Goal: Task Accomplishment & Management: Manage account settings

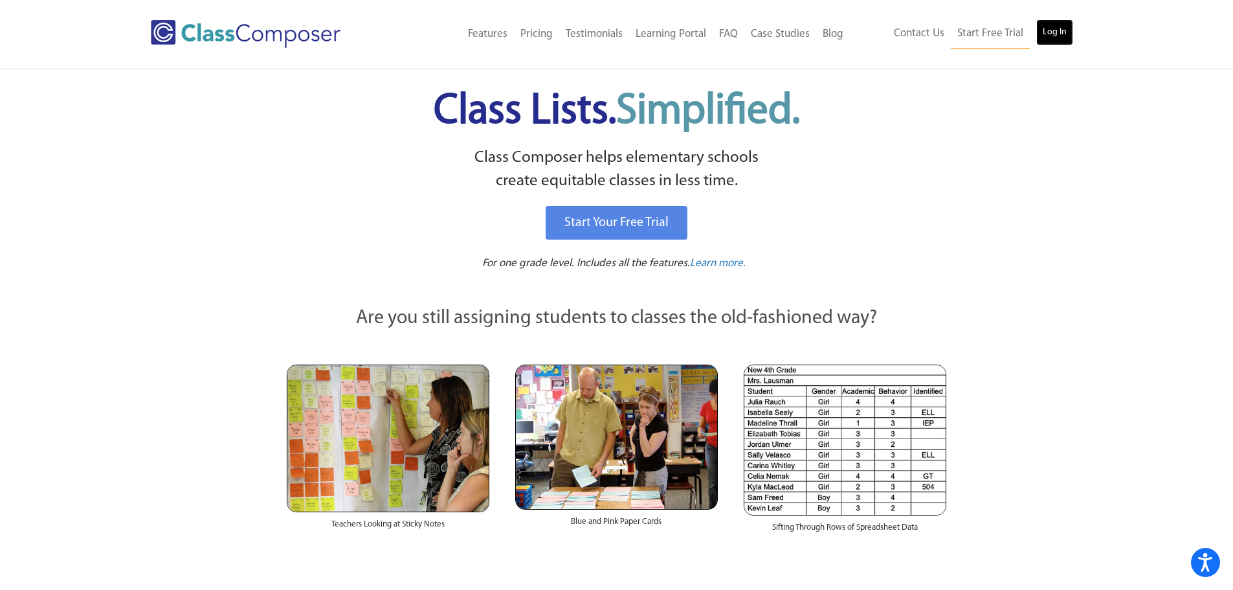
click at [1050, 39] on link "Log In" at bounding box center [1054, 32] width 37 height 26
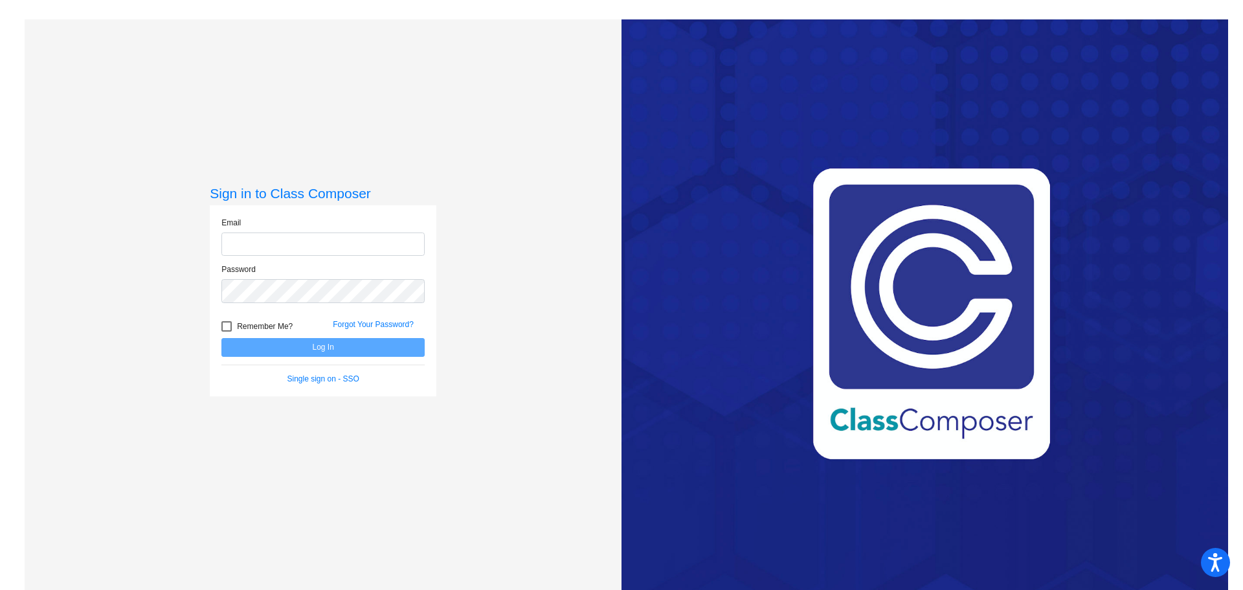
type input "[EMAIL_ADDRESS][DOMAIN_NAME]"
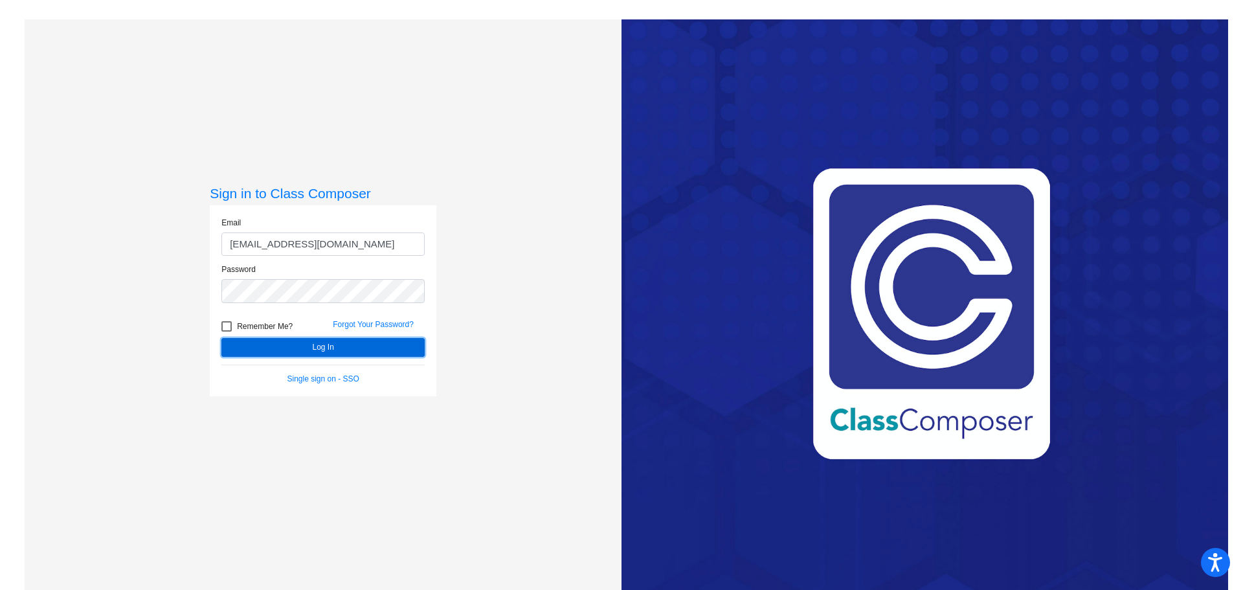
click at [320, 349] on button "Log In" at bounding box center [322, 347] width 203 height 19
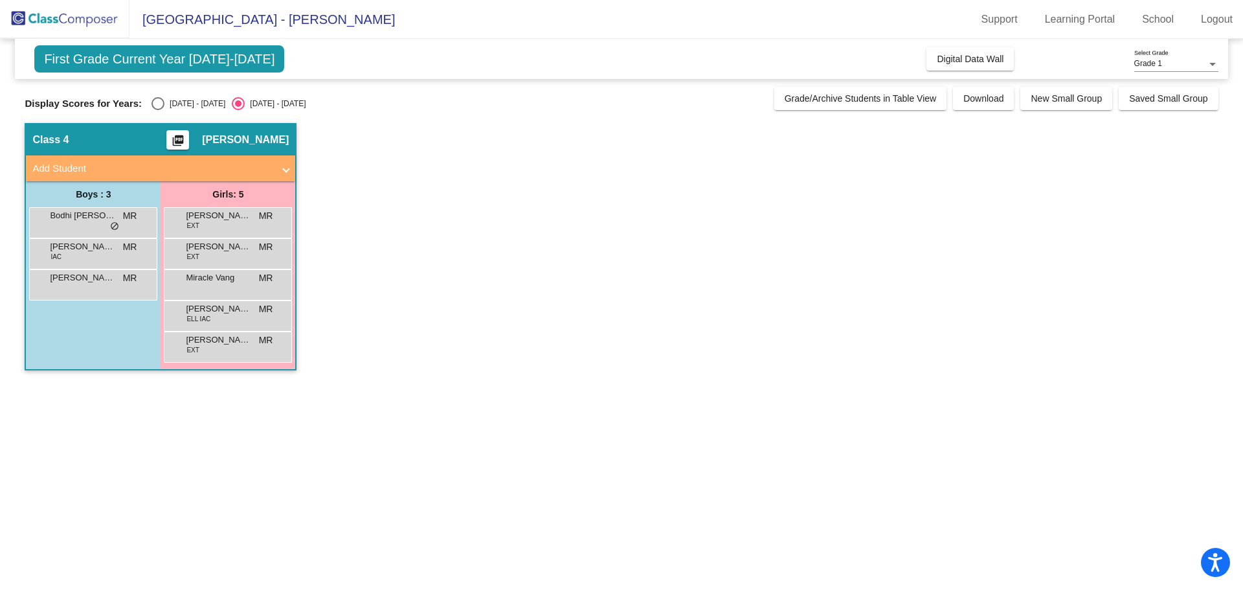
click at [158, 102] on div "Select an option" at bounding box center [157, 103] width 13 height 13
click at [158, 110] on input "[DATE] - [DATE]" at bounding box center [157, 110] width 1 height 1
radio input "true"
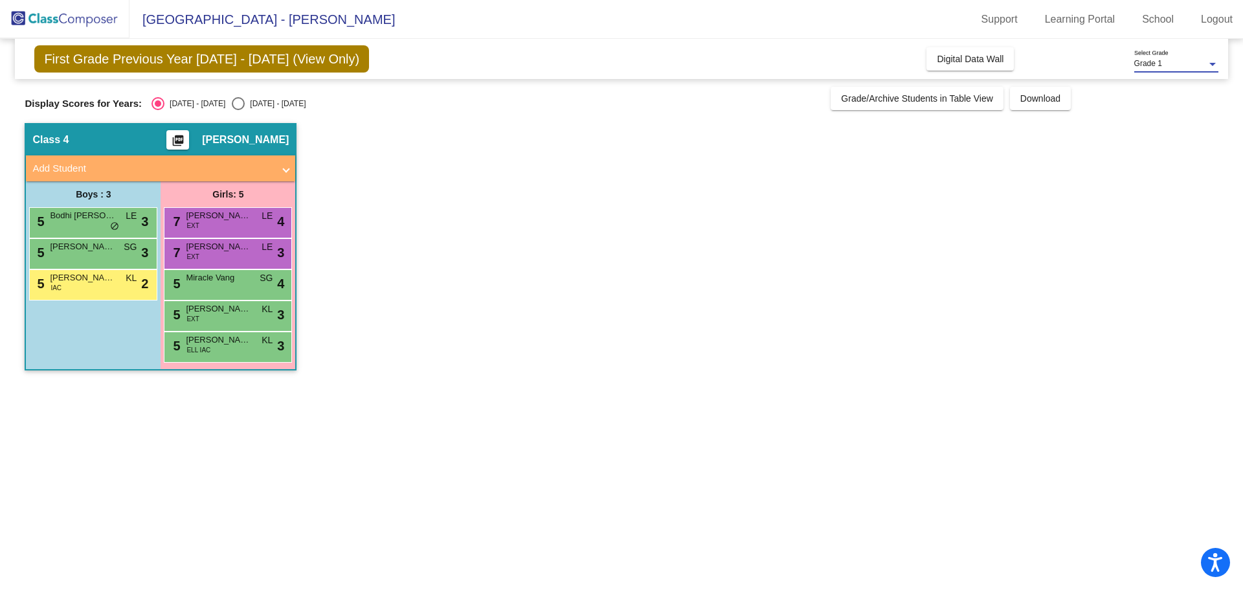
click at [1217, 65] on div at bounding box center [1212, 64] width 12 height 9
click at [1186, 84] on span "Grade 2" at bounding box center [1176, 87] width 84 height 23
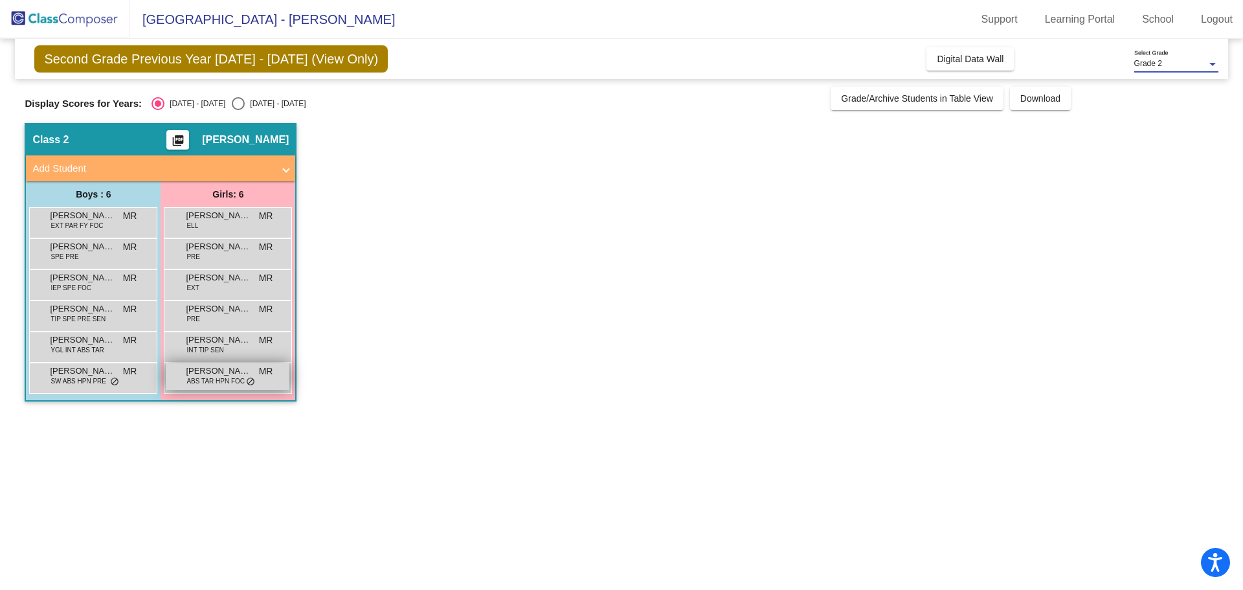
click at [204, 377] on span "ABS TAR HPN FOC" at bounding box center [215, 381] width 58 height 10
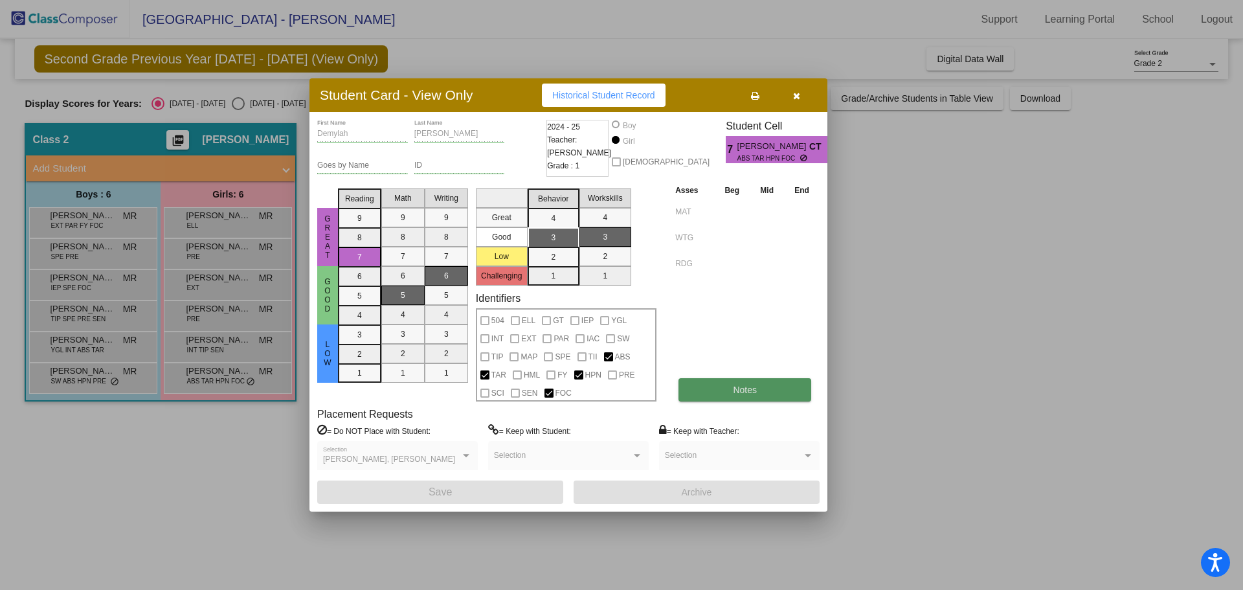
click at [720, 388] on button "Notes" at bounding box center [744, 389] width 133 height 23
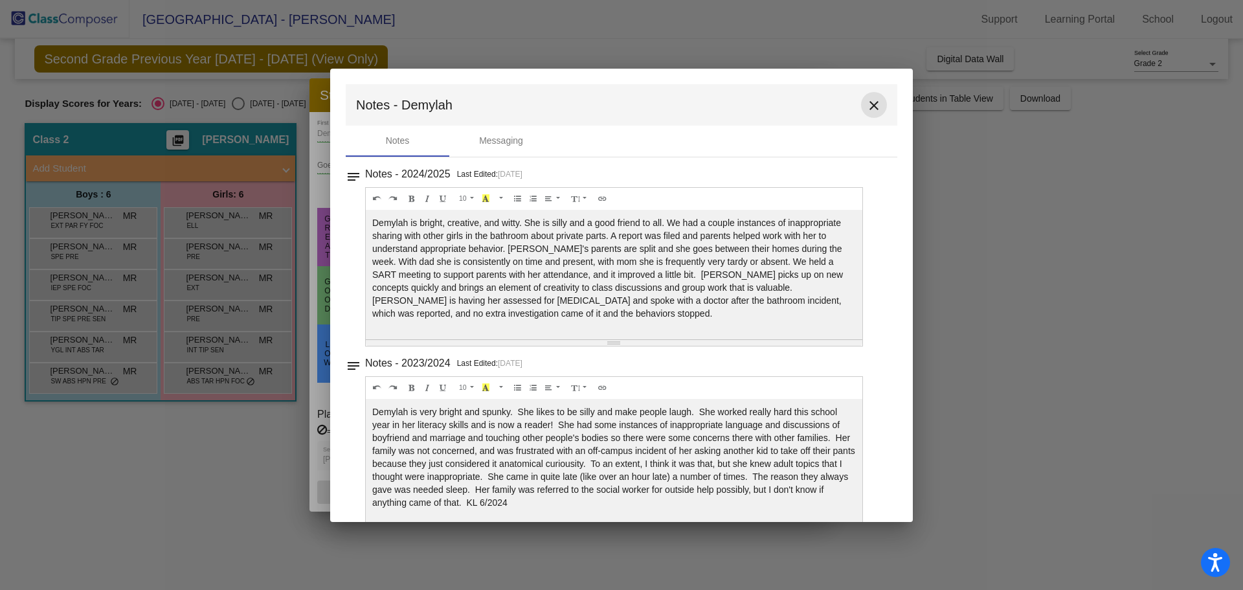
click at [867, 105] on mat-icon "close" at bounding box center [874, 106] width 16 height 16
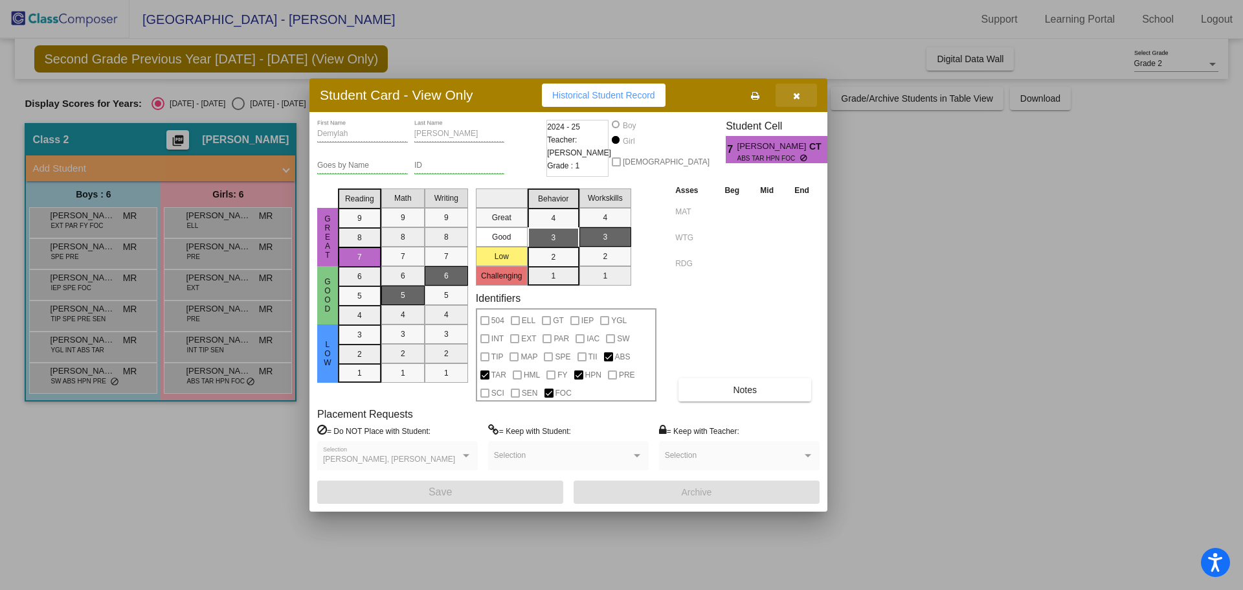
click at [797, 94] on icon "button" at bounding box center [796, 95] width 7 height 9
